Goal: Transaction & Acquisition: Purchase product/service

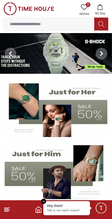
click at [71, 25] on input at bounding box center [49, 24] width 91 height 12
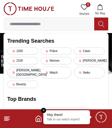
click at [28, 68] on div "[PERSON_NAME][GEOGRAPHIC_DATA]" at bounding box center [22, 73] width 31 height 12
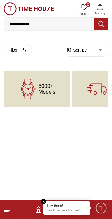
click at [48, 94] on div "5000+ Models" at bounding box center [37, 88] width 67 height 37
click at [71, 24] on input "**********" at bounding box center [49, 24] width 91 height 12
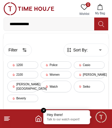
click at [79, 93] on div "[PERSON_NAME] hills polo club Trending Searches 1200 Police Casio 2100 Women [P…" at bounding box center [56, 97] width 105 height 128
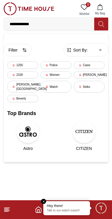
click at [78, 22] on input "**********" at bounding box center [49, 24] width 91 height 12
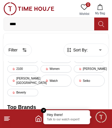
type input "***"
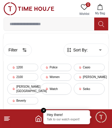
click at [7, 118] on line at bounding box center [6, 118] width 4 height 0
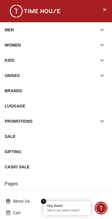
click at [95, 120] on div "PROMOTIONS" at bounding box center [51, 121] width 92 height 11
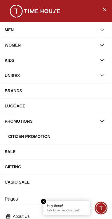
click at [103, 28] on icon "button" at bounding box center [102, 30] width 6 height 6
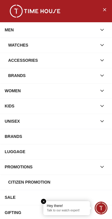
click at [72, 45] on div "Watches" at bounding box center [52, 45] width 89 height 11
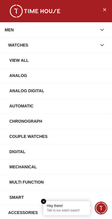
click at [66, 60] on div "View All" at bounding box center [58, 60] width 98 height 11
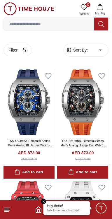
click at [13, 7] on img at bounding box center [29, 8] width 51 height 13
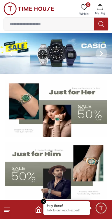
click at [105, 207] on span "Minimize live chat window" at bounding box center [101, 207] width 17 height 17
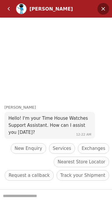
click at [99, 8] on em "Minimize" at bounding box center [104, 9] width 12 height 12
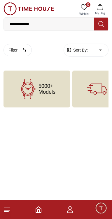
click at [73, 209] on icon "button" at bounding box center [70, 209] width 7 height 7
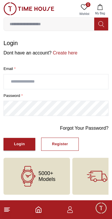
click at [60, 77] on input "text" at bounding box center [56, 81] width 105 height 15
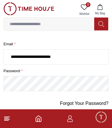
scroll to position [25, 0]
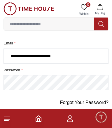
type input "**********"
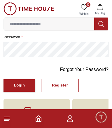
scroll to position [63, 0]
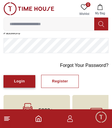
click at [18, 78] on div "Login" at bounding box center [19, 81] width 11 height 7
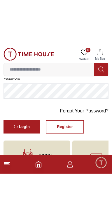
scroll to position [0, 0]
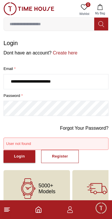
click at [70, 216] on footer at bounding box center [56, 209] width 112 height 19
click at [72, 211] on icon "button" at bounding box center [70, 210] width 6 height 3
click at [39, 211] on icon "Home" at bounding box center [38, 209] width 7 height 7
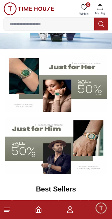
scroll to position [26, 0]
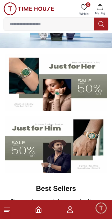
click at [90, 148] on img at bounding box center [56, 144] width 103 height 57
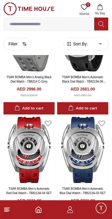
scroll to position [619, 0]
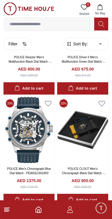
scroll to position [1861, 0]
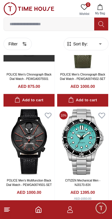
scroll to position [2287, 0]
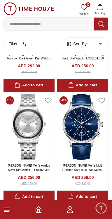
scroll to position [6306, 0]
